Goal: Task Accomplishment & Management: Use online tool/utility

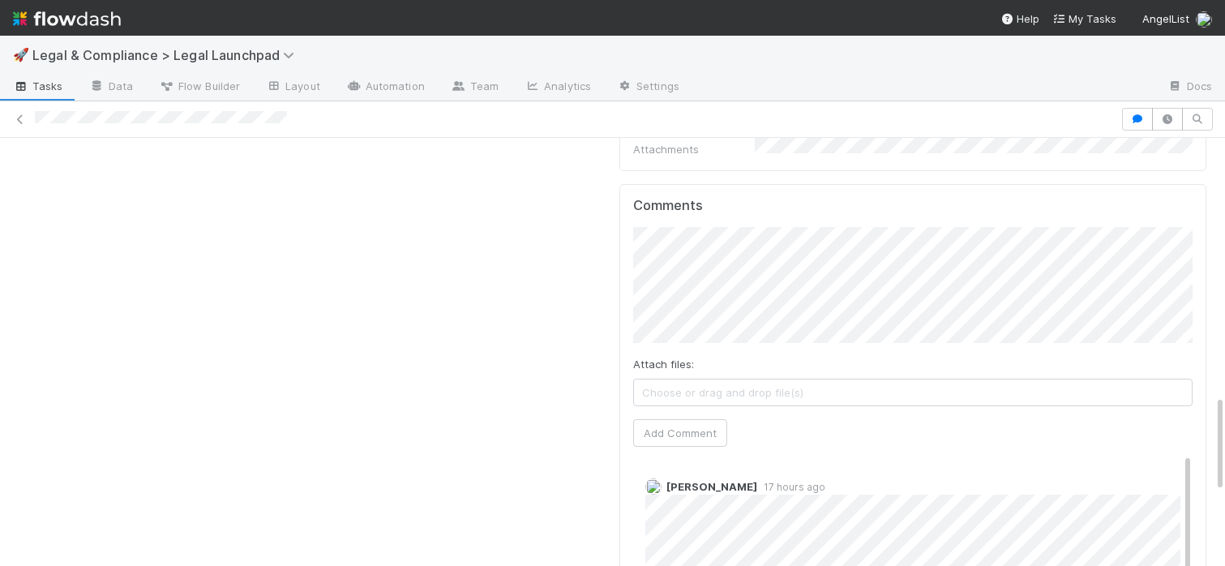
scroll to position [1132, 0]
click at [733, 255] on button "Jonah Lecker" at bounding box center [718, 264] width 122 height 23
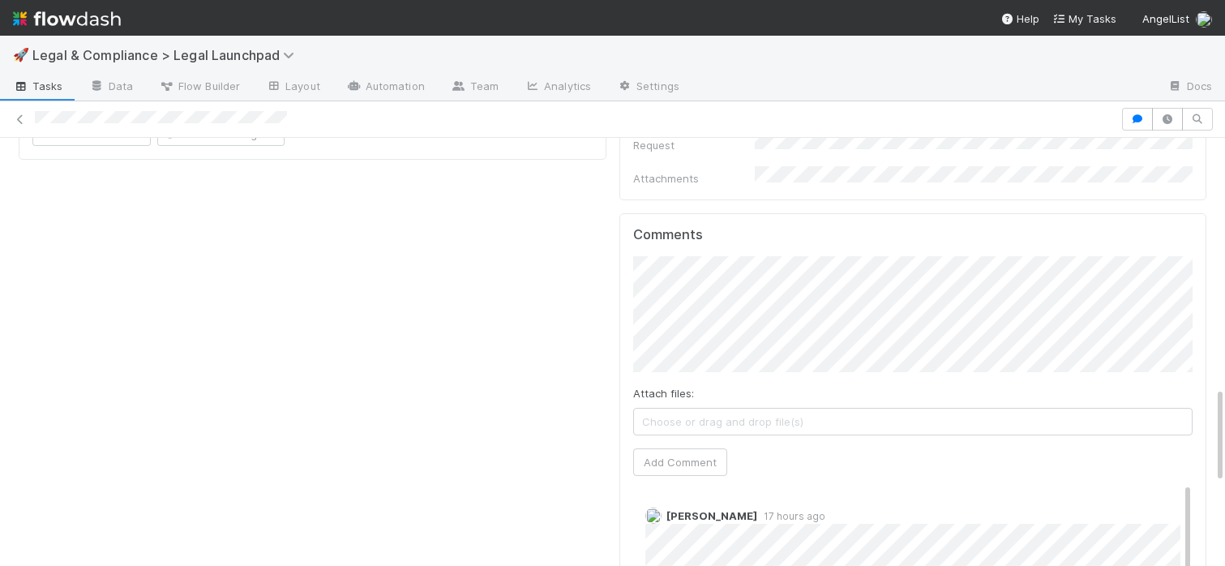
scroll to position [1114, 0]
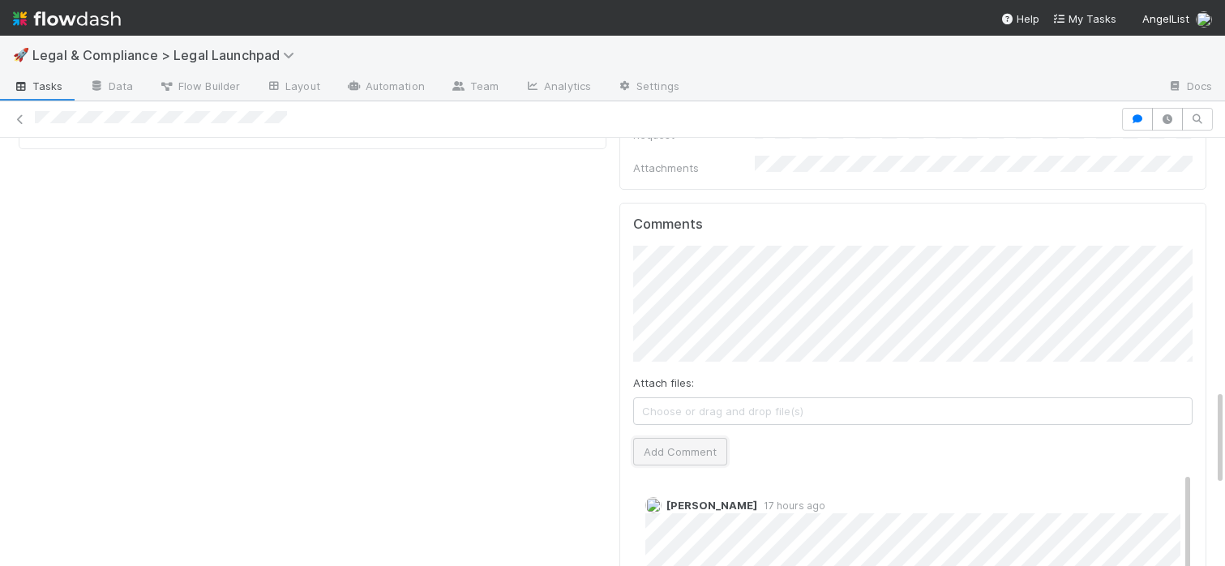
click at [668, 438] on button "Add Comment" at bounding box center [680, 452] width 94 height 28
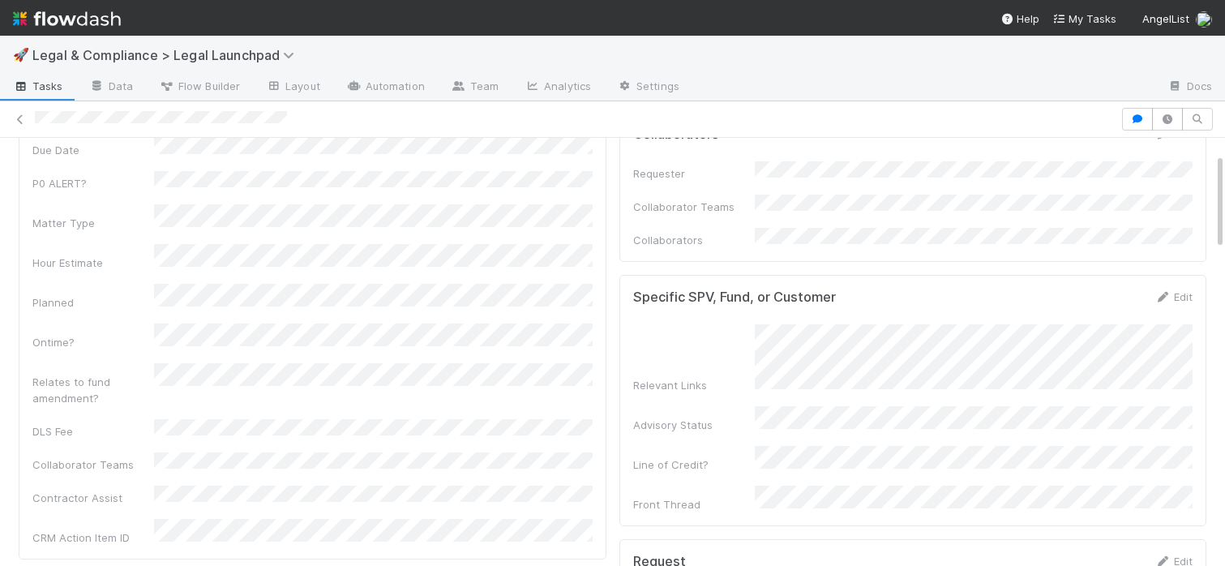
scroll to position [0, 0]
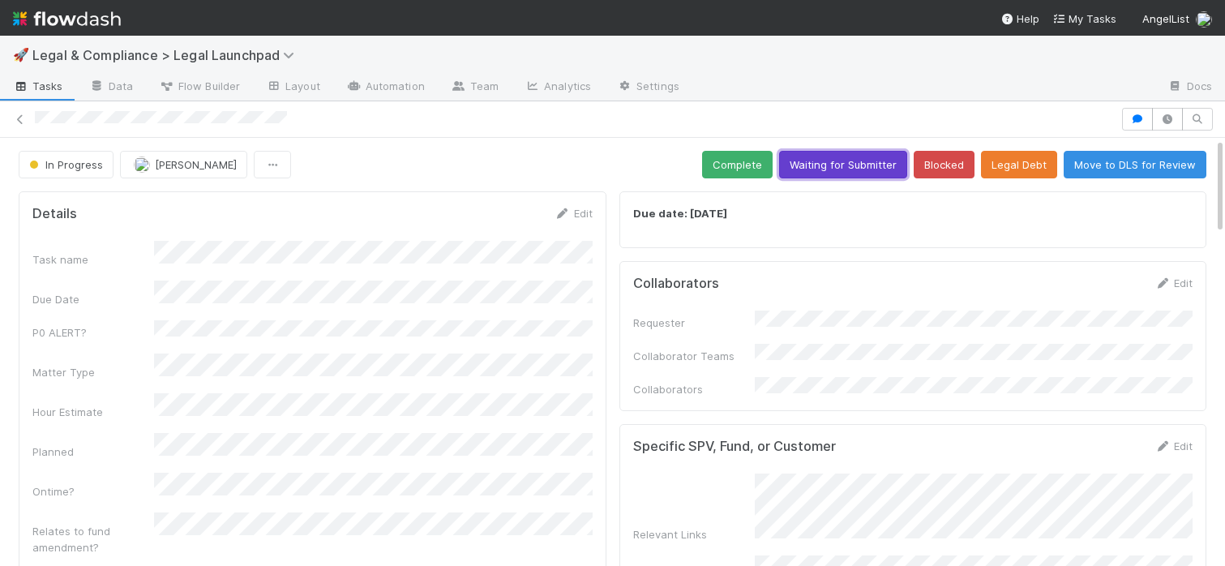
click at [819, 154] on button "Waiting for Submitter" at bounding box center [843, 165] width 128 height 28
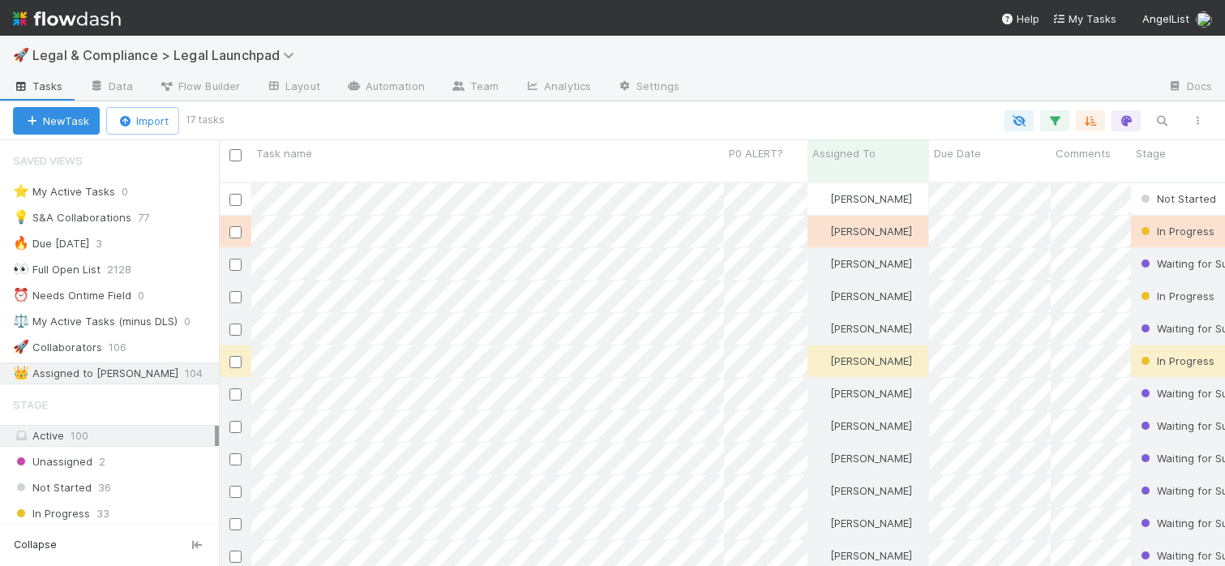
scroll to position [396, 1006]
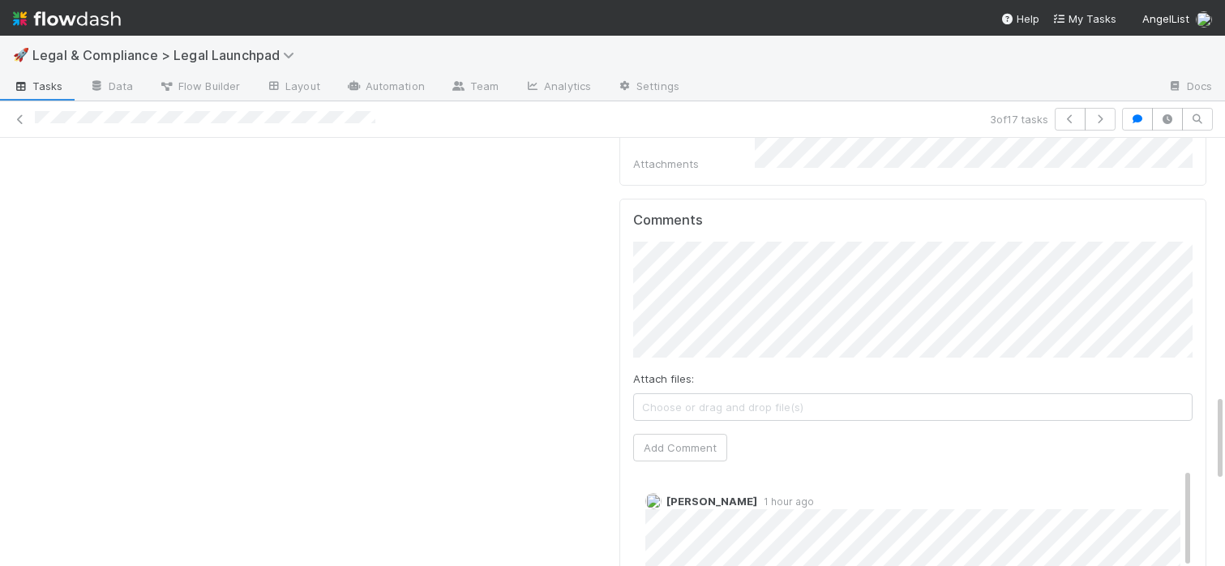
scroll to position [1318, 0]
click at [19, 119] on icon at bounding box center [20, 119] width 16 height 11
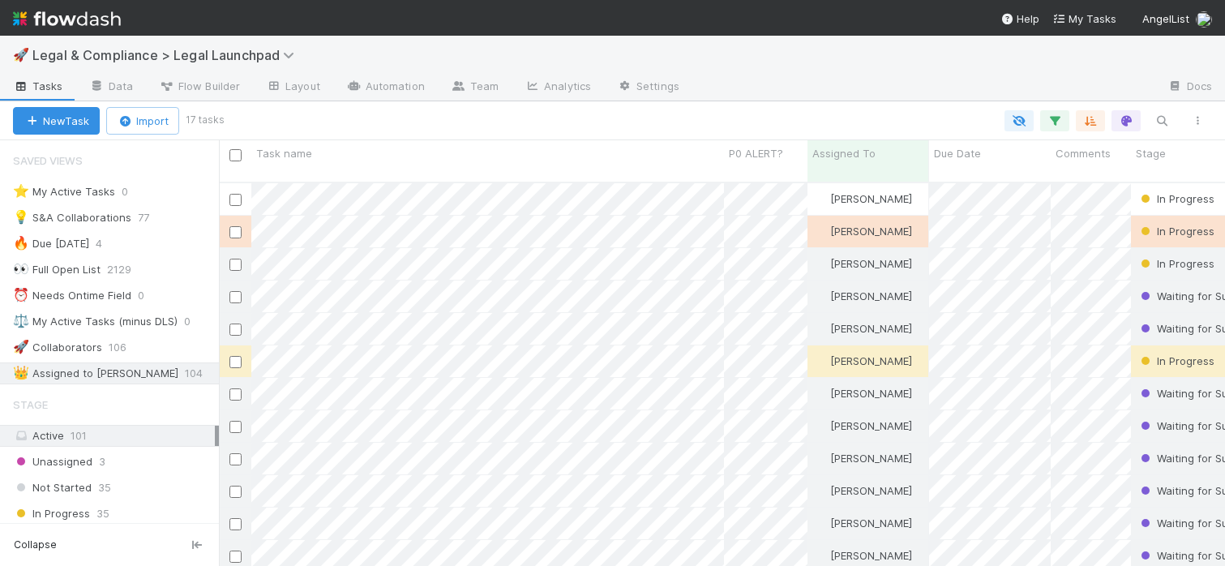
scroll to position [0, 1]
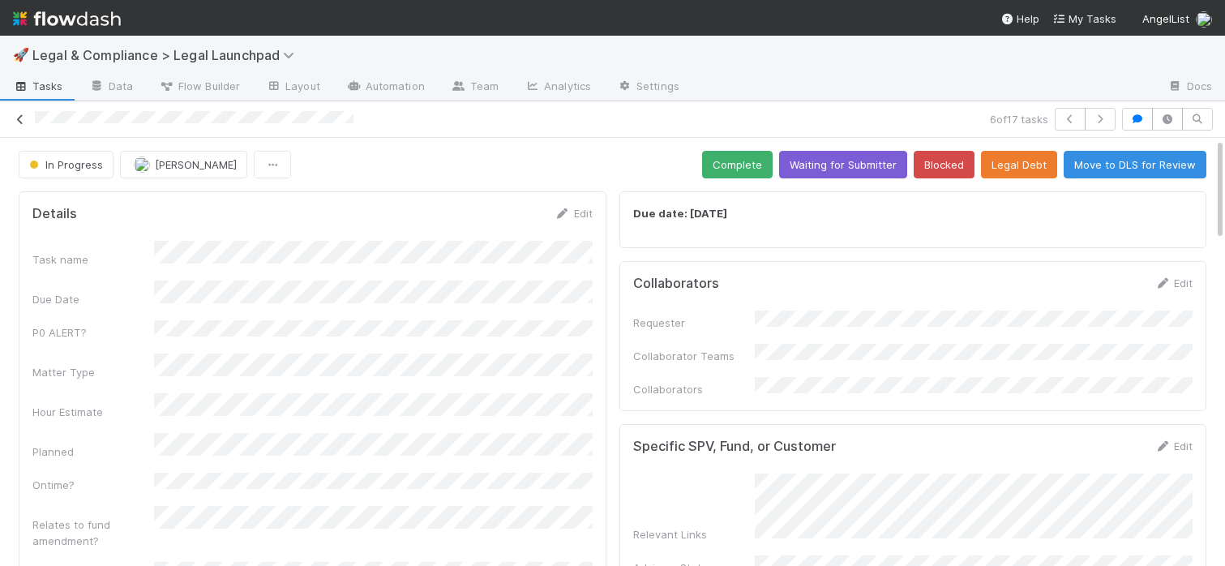
click at [17, 112] on link at bounding box center [20, 119] width 16 height 16
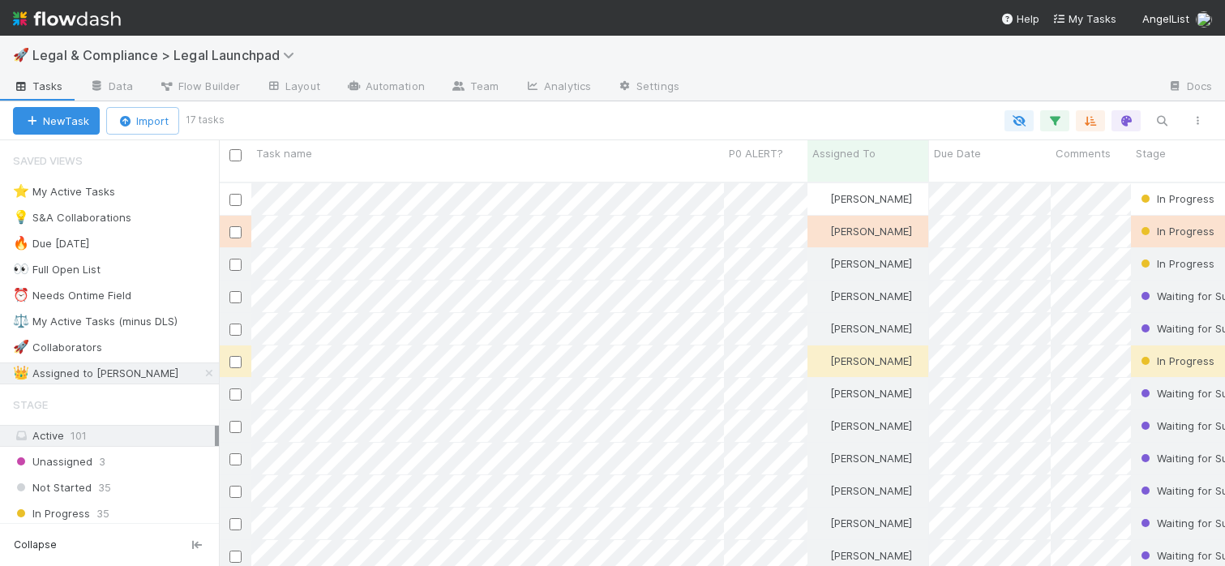
scroll to position [396, 1006]
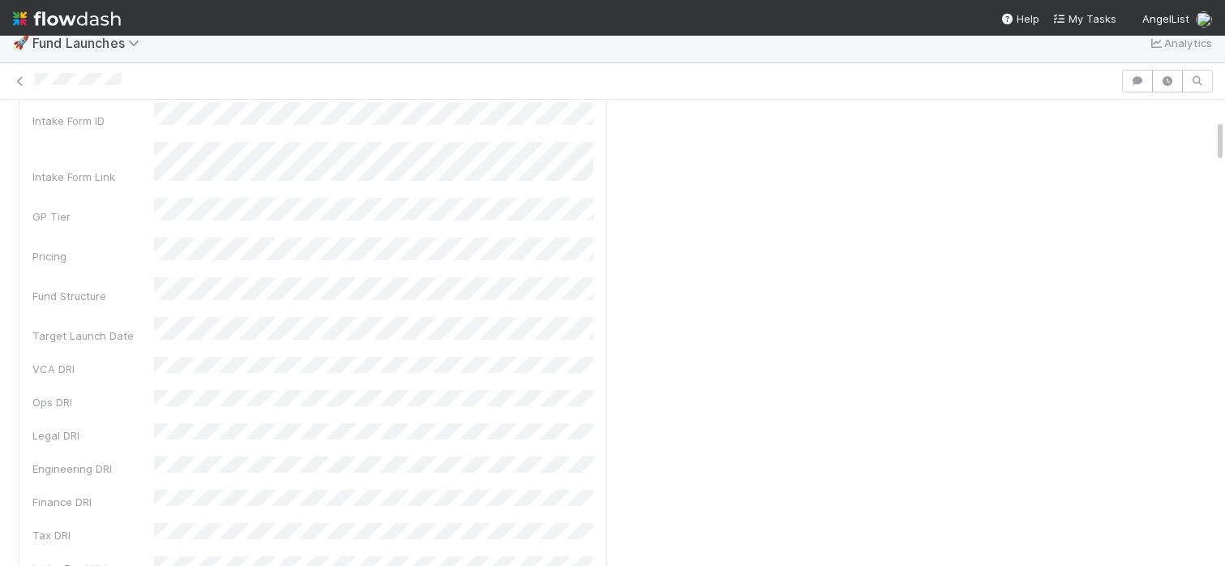
scroll to position [157, 0]
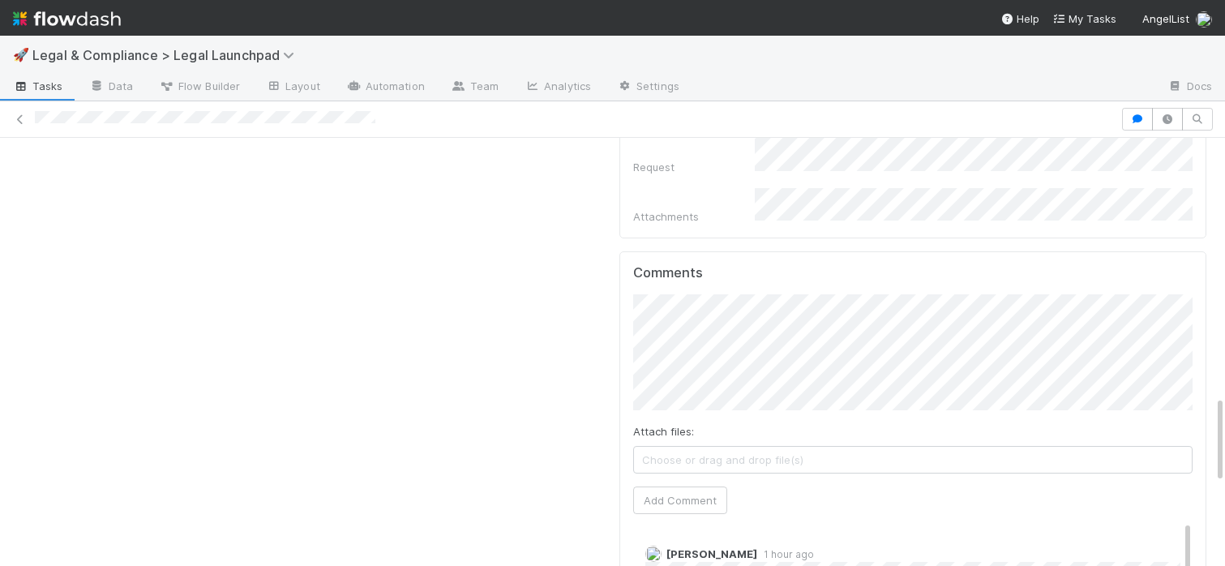
scroll to position [1259, 0]
click at [728, 307] on span "[PERSON_NAME]" at bounding box center [729, 308] width 82 height 13
click at [682, 487] on button "Add Comment" at bounding box center [680, 501] width 94 height 28
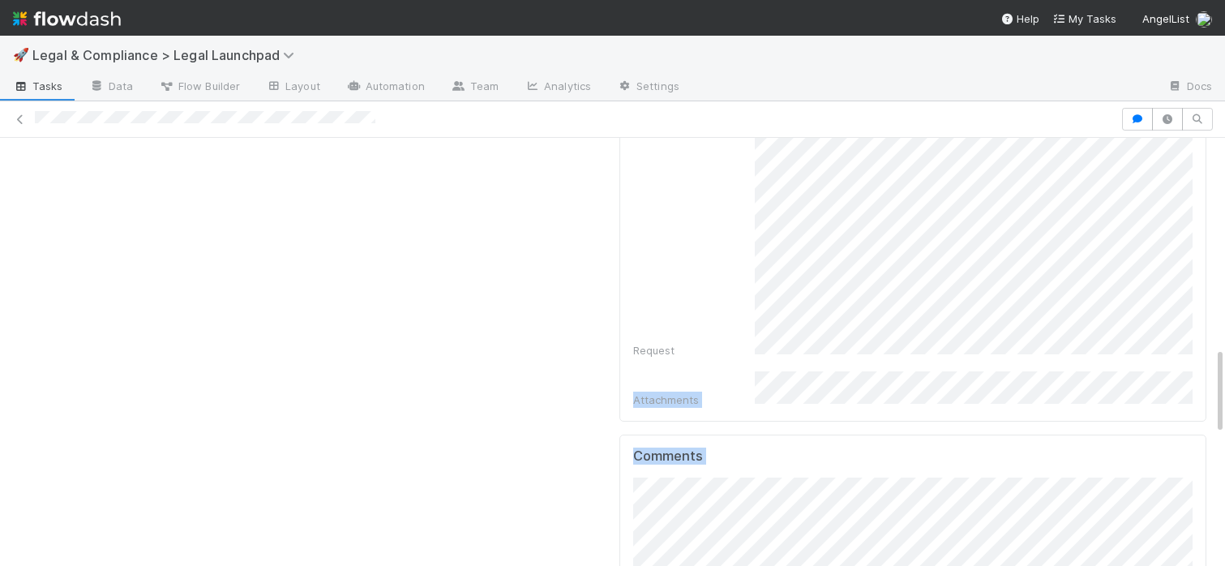
scroll to position [1127, 0]
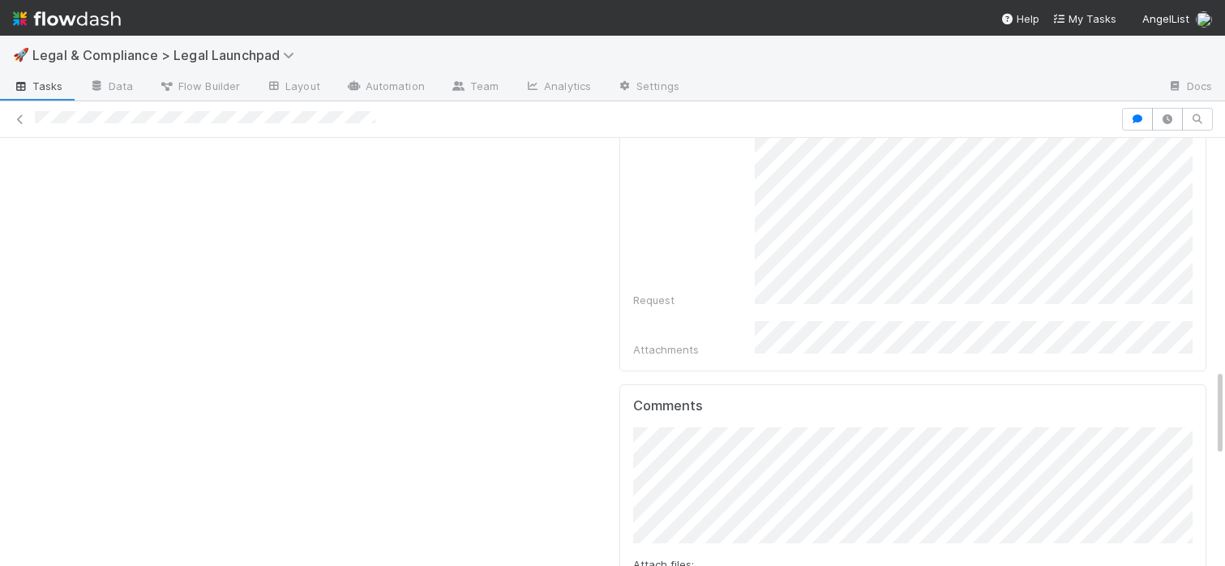
click at [549, 328] on div "Details Edit Task name Due Date P0 ALERT? Matter Type Hour Estimate Planned Ont…" at bounding box center [312, 104] width 601 height 2094
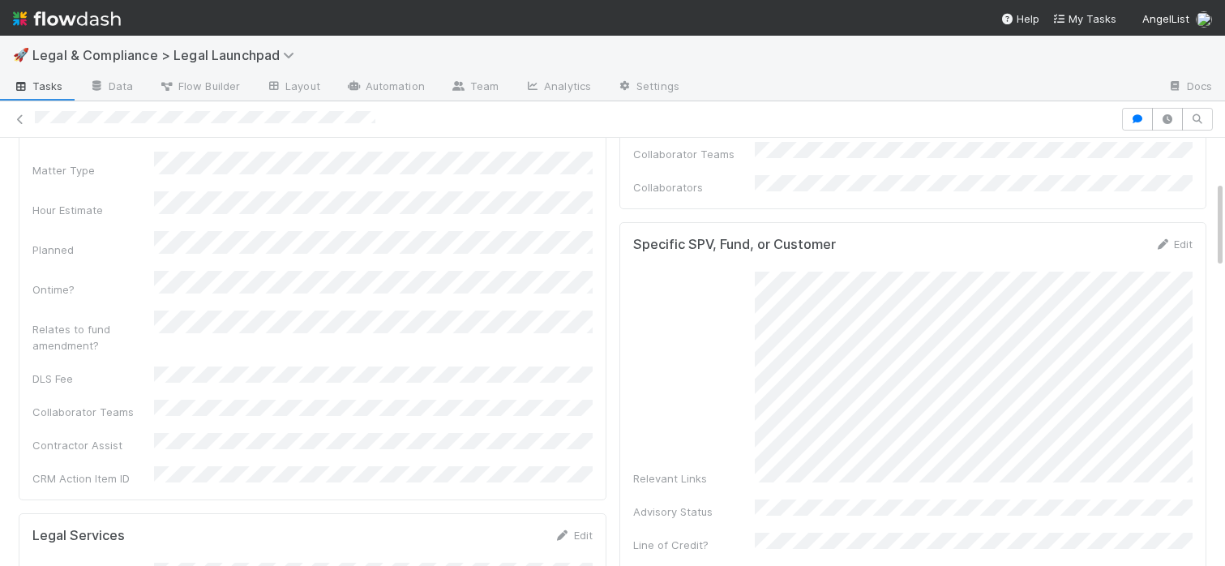
scroll to position [234, 0]
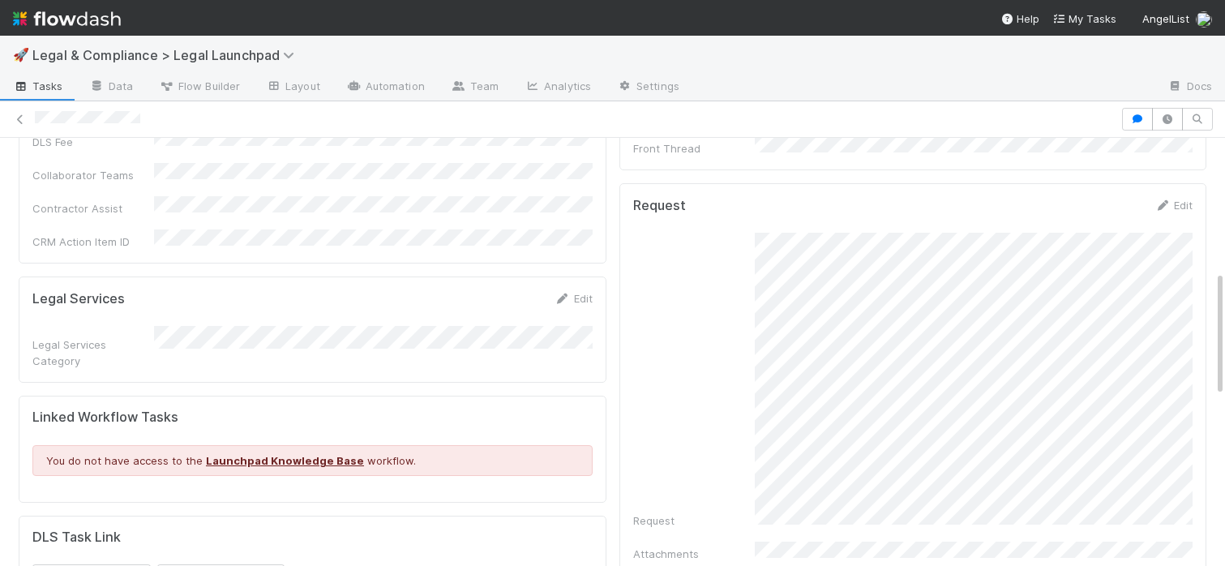
scroll to position [428, 0]
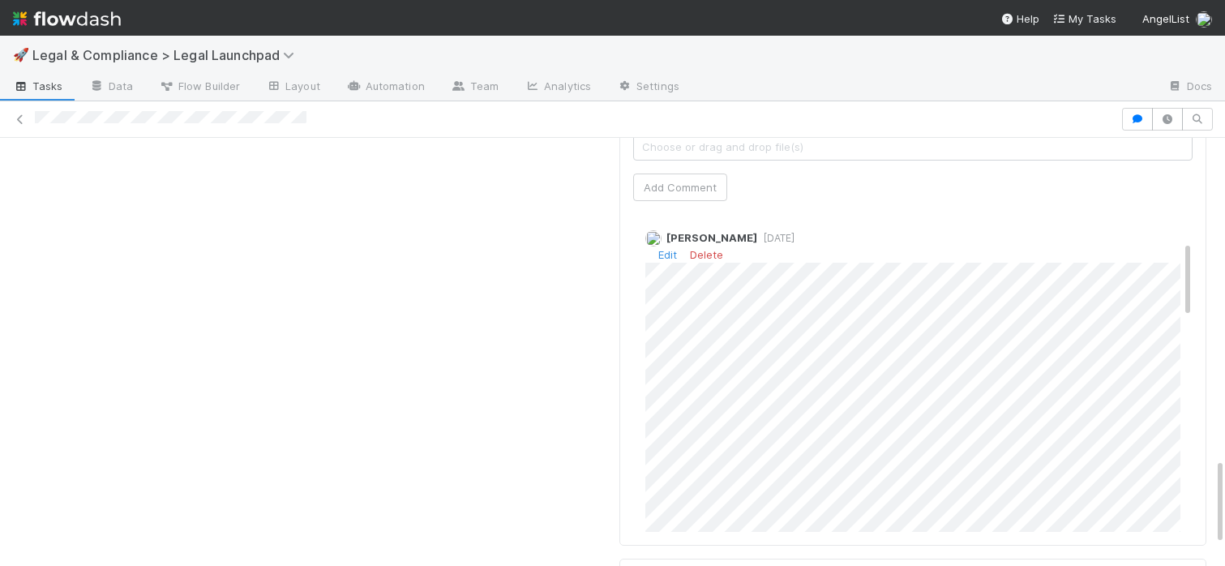
scroll to position [149, 0]
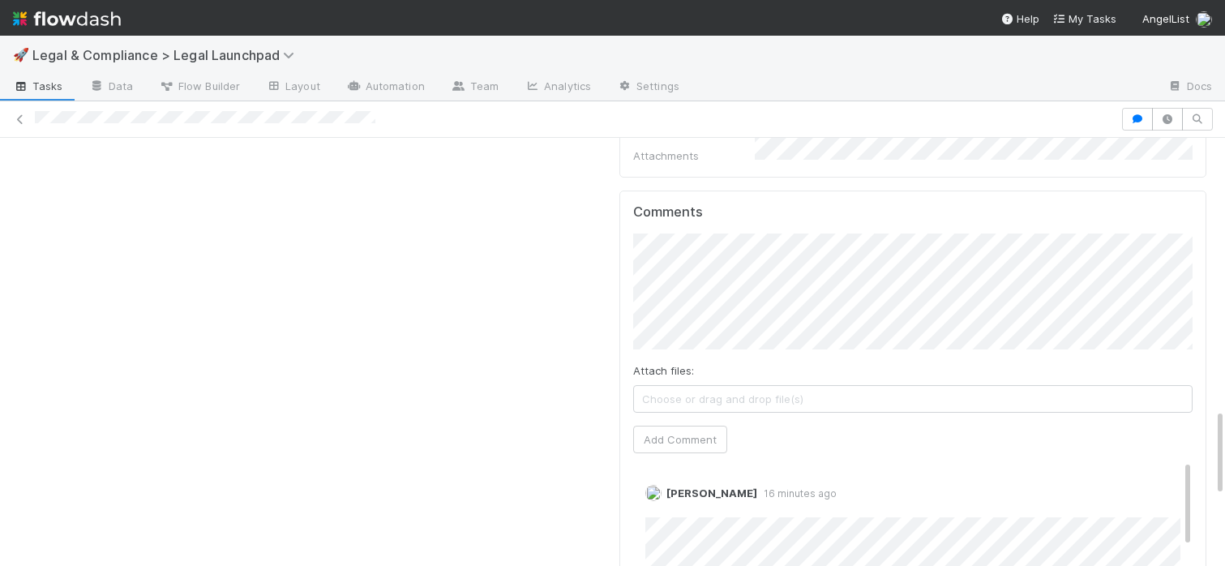
scroll to position [1403, 0]
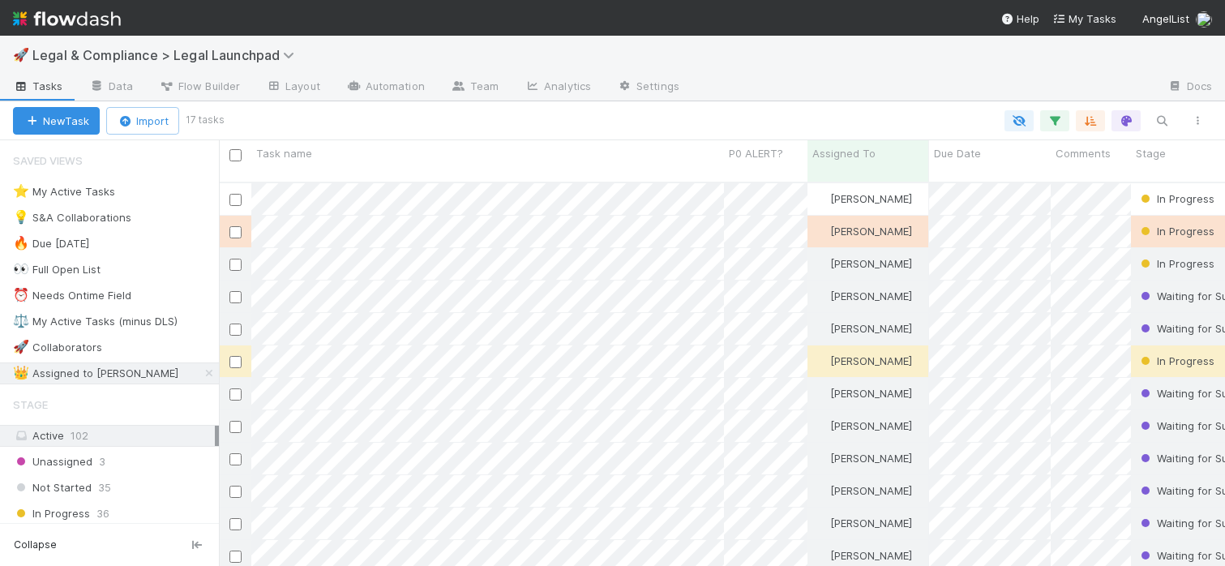
scroll to position [0, 1]
